Goal: Download file/media

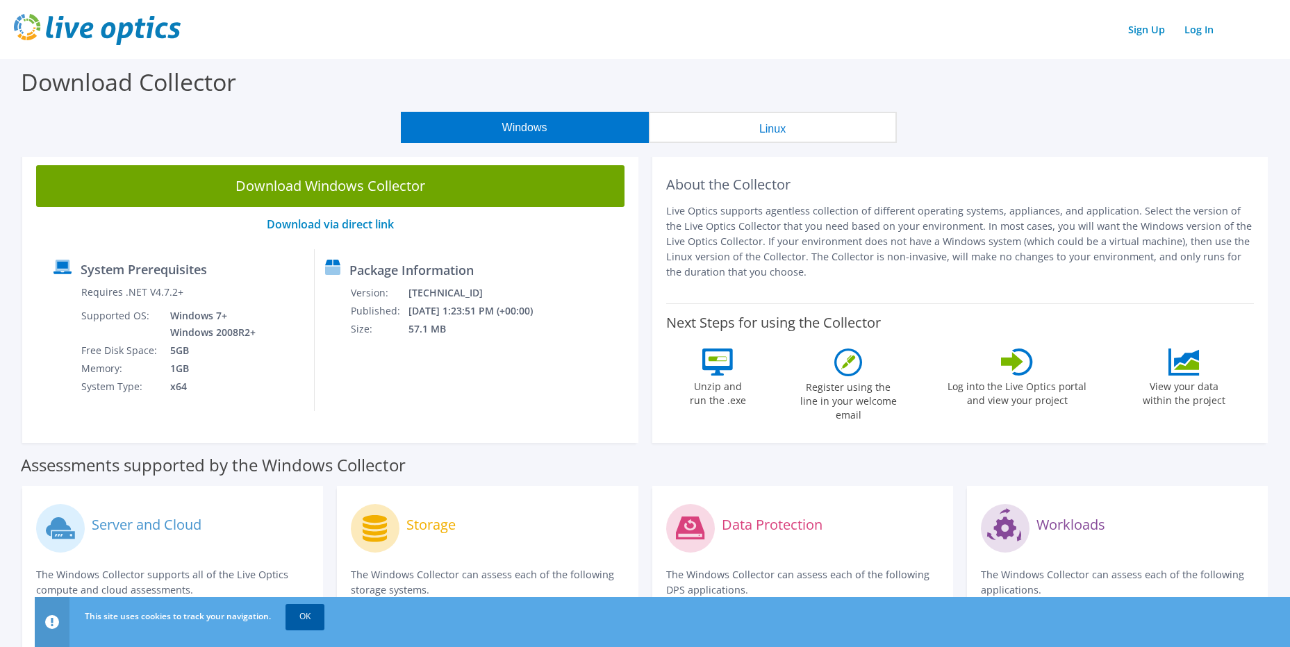
click at [311, 613] on link "OK" at bounding box center [304, 616] width 39 height 25
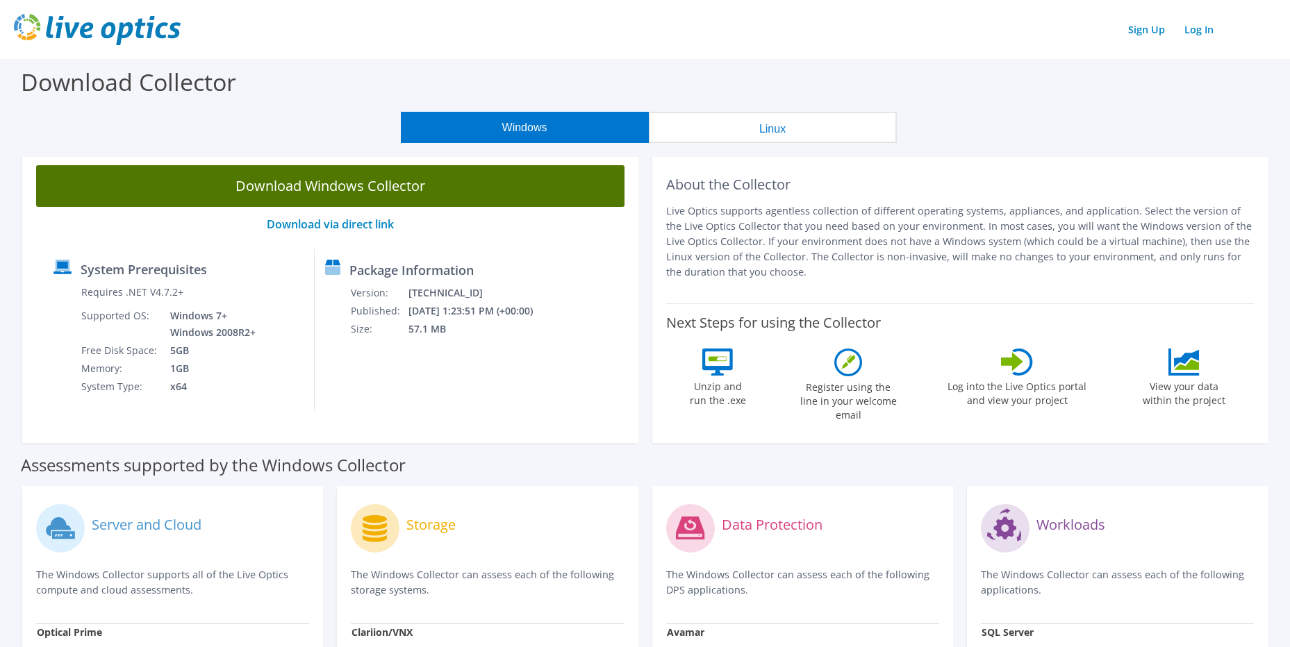
click at [379, 188] on link "Download Windows Collector" at bounding box center [330, 186] width 588 height 42
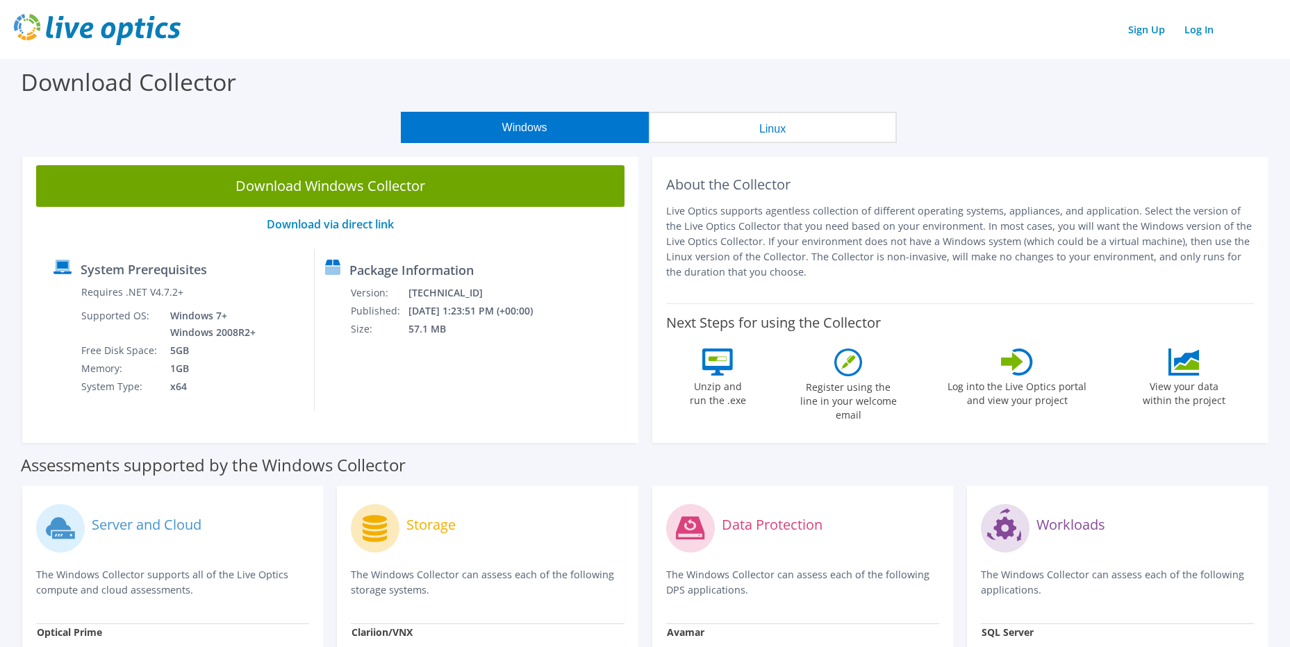
click at [849, 354] on icon at bounding box center [848, 363] width 28 height 28
click at [561, 445] on div "Assessments supported by the Windows Collector" at bounding box center [645, 462] width 1248 height 35
click at [595, 445] on div "Assessments supported by the Windows Collector" at bounding box center [645, 462] width 1248 height 35
click at [808, 518] on label "Data Protection" at bounding box center [772, 525] width 101 height 14
click at [522, 356] on div "Package Information Version: [TECHNICAL_ID] Published: [DATE] 1:23:51 PM (+00:0…" at bounding box center [426, 330] width 222 height 162
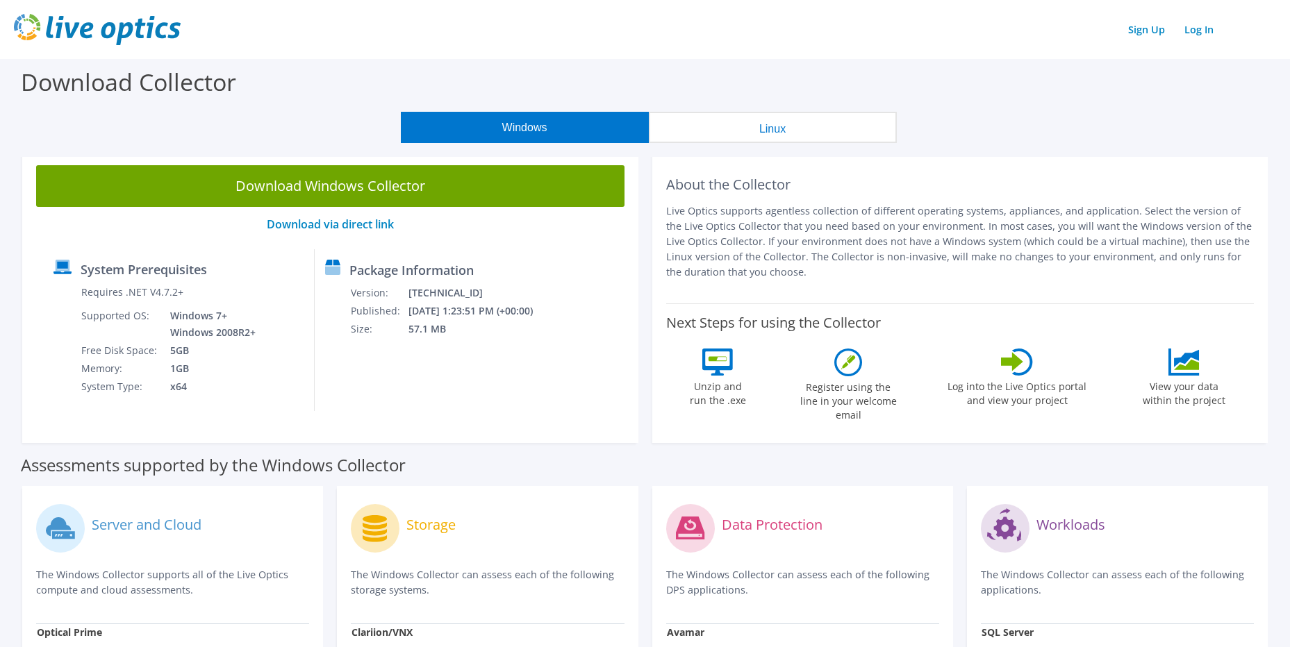
click at [1100, 146] on section "Download Collector Windows Linux Download Windows Collector Download via direct…" at bounding box center [645, 551] width 1290 height 984
drag, startPoint x: 1138, startPoint y: 85, endPoint x: 1155, endPoint y: 75, distance: 20.3
click at [1139, 84] on div "Download Collector" at bounding box center [645, 85] width 1276 height 53
